Goal: Contribute content

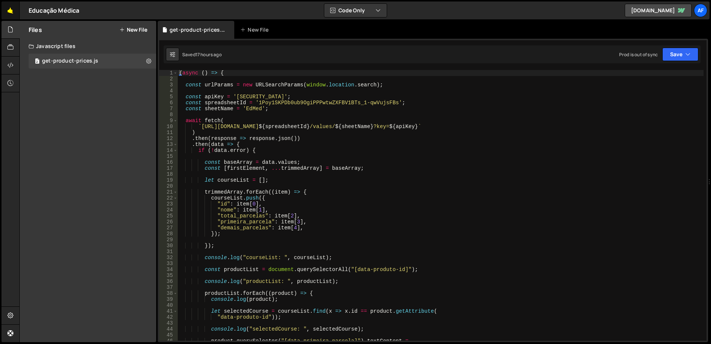
click at [15, 6] on link "🤙" at bounding box center [10, 10] width 18 height 18
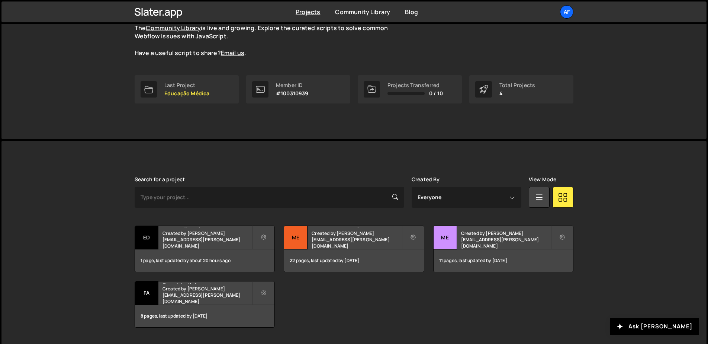
scroll to position [74, 0]
click at [506, 238] on div "Medcel - Site Created by [PERSON_NAME][EMAIL_ADDRESS][PERSON_NAME][DOMAIN_NAME]" at bounding box center [503, 236] width 139 height 23
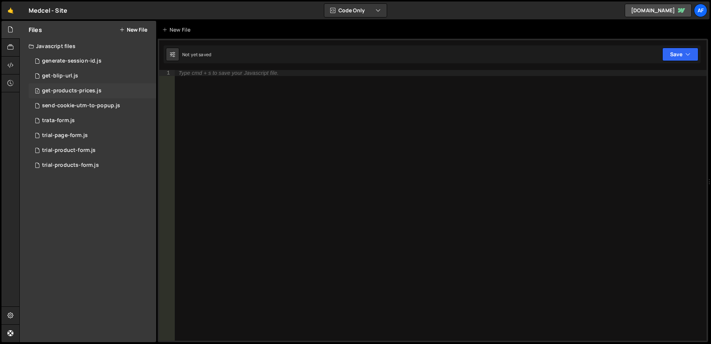
click at [64, 84] on div "3 get-products-prices.js 0" at bounding box center [93, 90] width 128 height 15
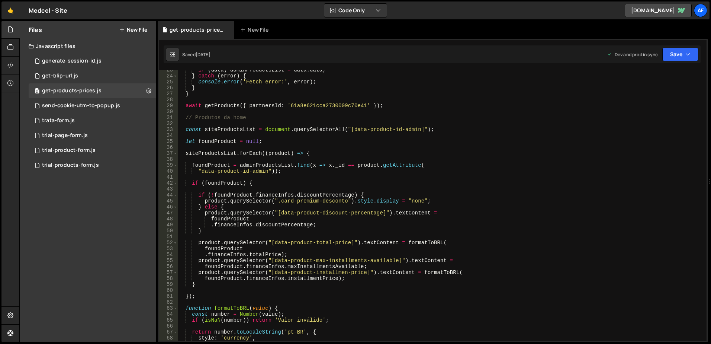
scroll to position [201, 0]
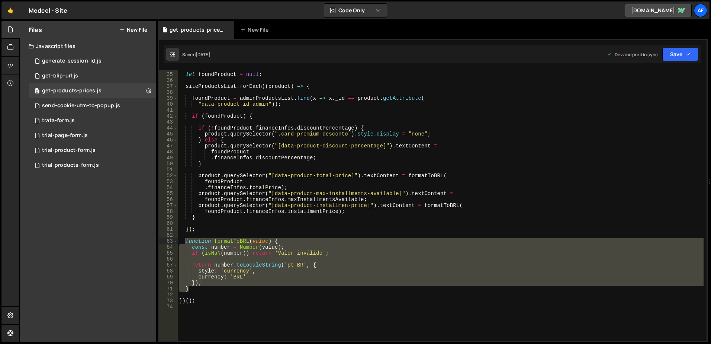
drag, startPoint x: 201, startPoint y: 287, endPoint x: 185, endPoint y: 244, distance: 46.5
click at [185, 244] on div "let foundProduct = null ; siteProductsList . forEach (( product ) => { foundPro…" at bounding box center [441, 206] width 526 height 282
type textarea "function formatToBRL(value) { const number = Number(value);"
click at [13, 46] on icon at bounding box center [10, 47] width 6 height 8
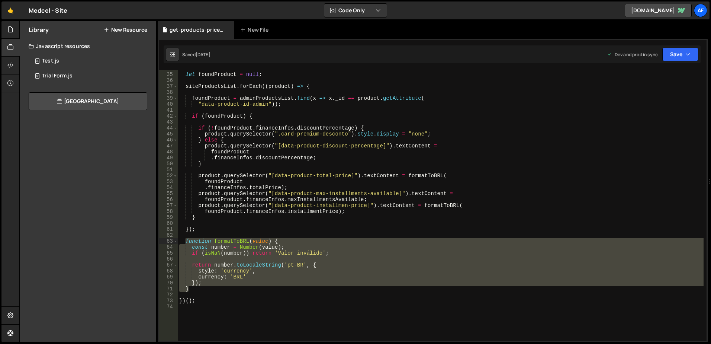
click at [139, 27] on button "New Resource" at bounding box center [126, 30] width 44 height 6
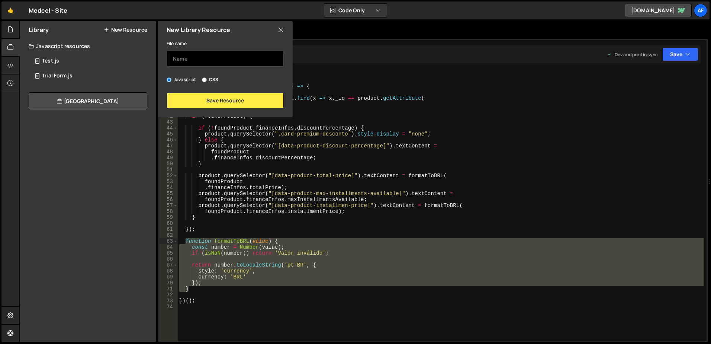
click at [222, 62] on input "text" at bounding box center [225, 58] width 117 height 16
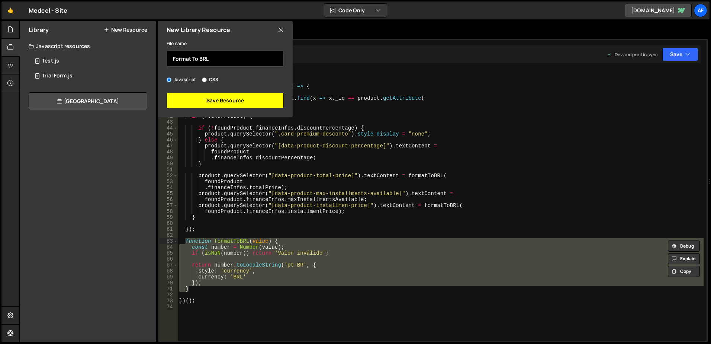
type input "Format To BRL"
click at [225, 101] on button "Save Resource" at bounding box center [225, 101] width 117 height 16
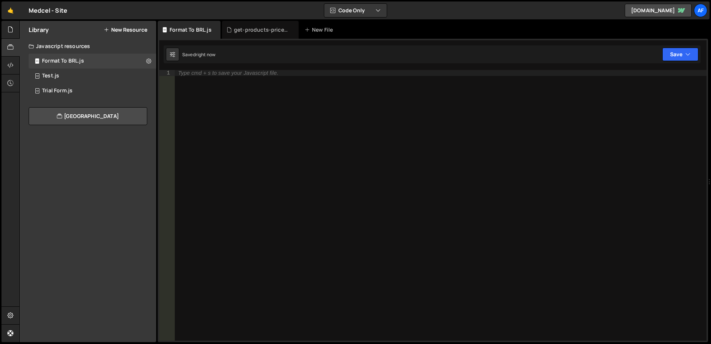
scroll to position [0, 0]
click at [228, 100] on div "Type cmd + s to save your Javascript file." at bounding box center [440, 211] width 532 height 282
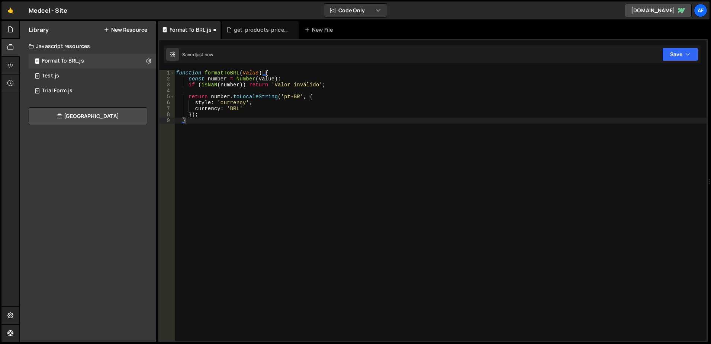
click at [239, 122] on div "function formatToBRL ( value ) { const number = Number ( value ) ; if ( isNaN (…" at bounding box center [440, 211] width 532 height 282
type textarea "}"
click at [3, 8] on link "🤙" at bounding box center [10, 10] width 18 height 18
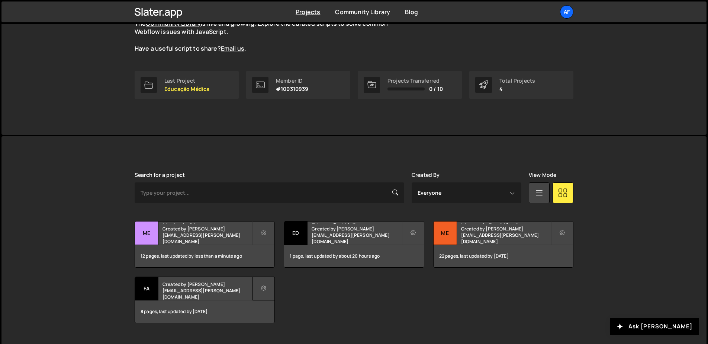
scroll to position [95, 0]
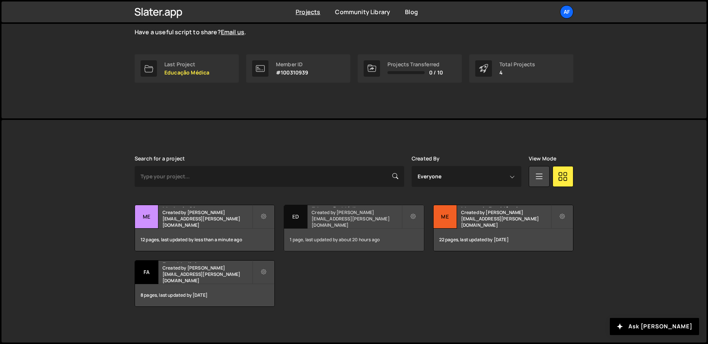
click at [329, 207] on h2 "Educação Médica" at bounding box center [357, 206] width 90 height 2
